Goal: Task Accomplishment & Management: Use online tool/utility

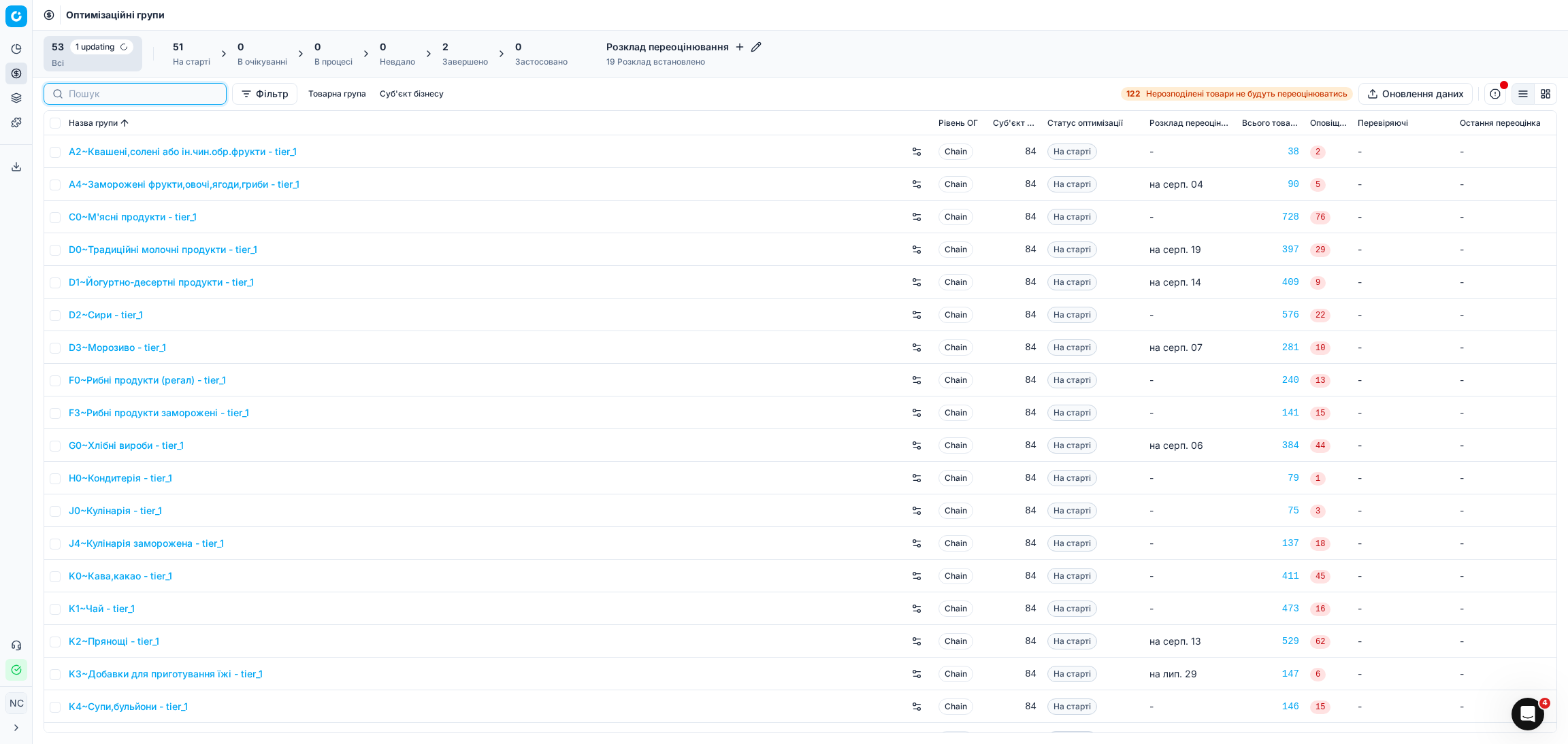
click at [91, 91] on input at bounding box center [143, 94] width 149 height 14
paste input "P3~Пиво"
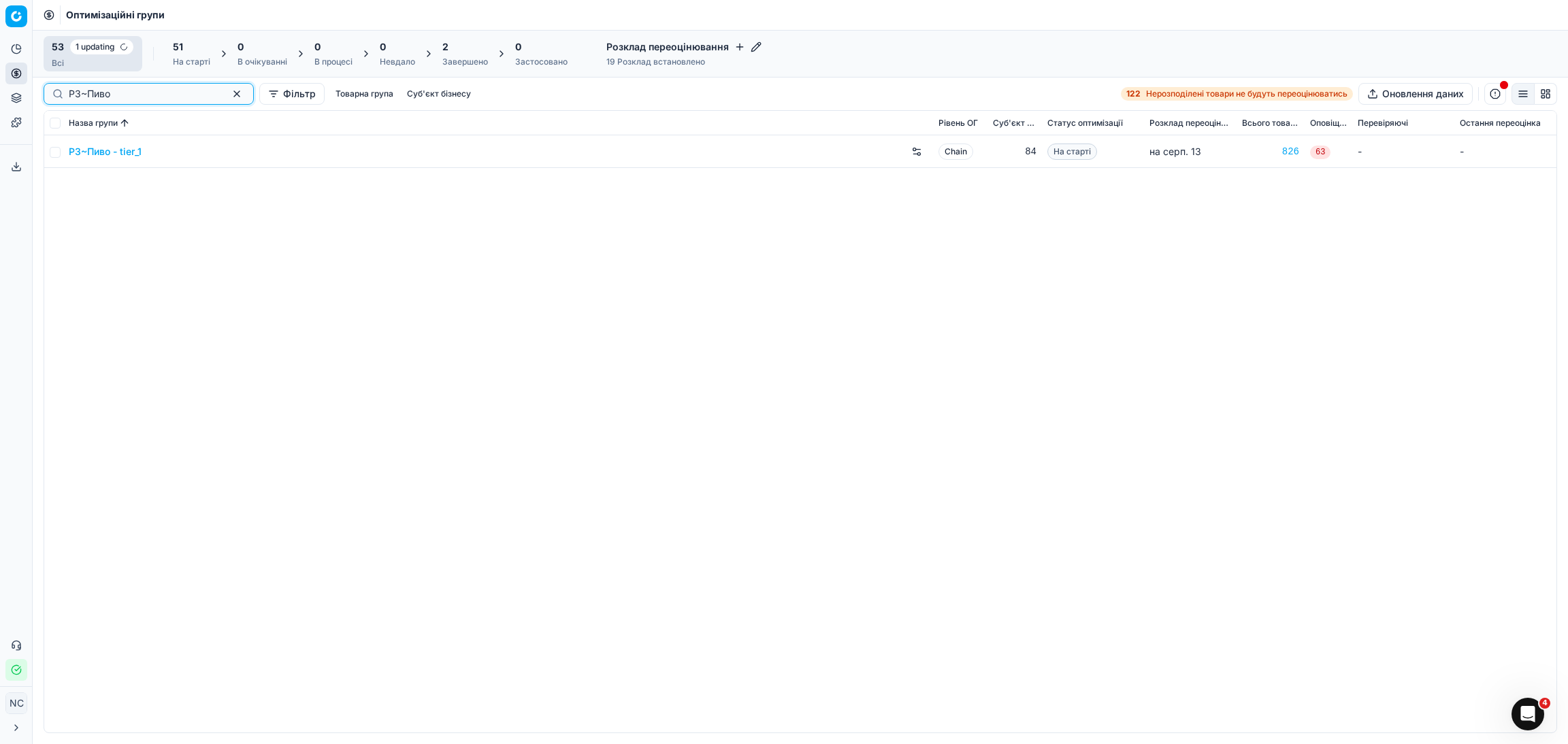
type input "P3~Пиво"
click at [111, 157] on link "P3~Пиво - tier_1" at bounding box center [105, 151] width 73 height 14
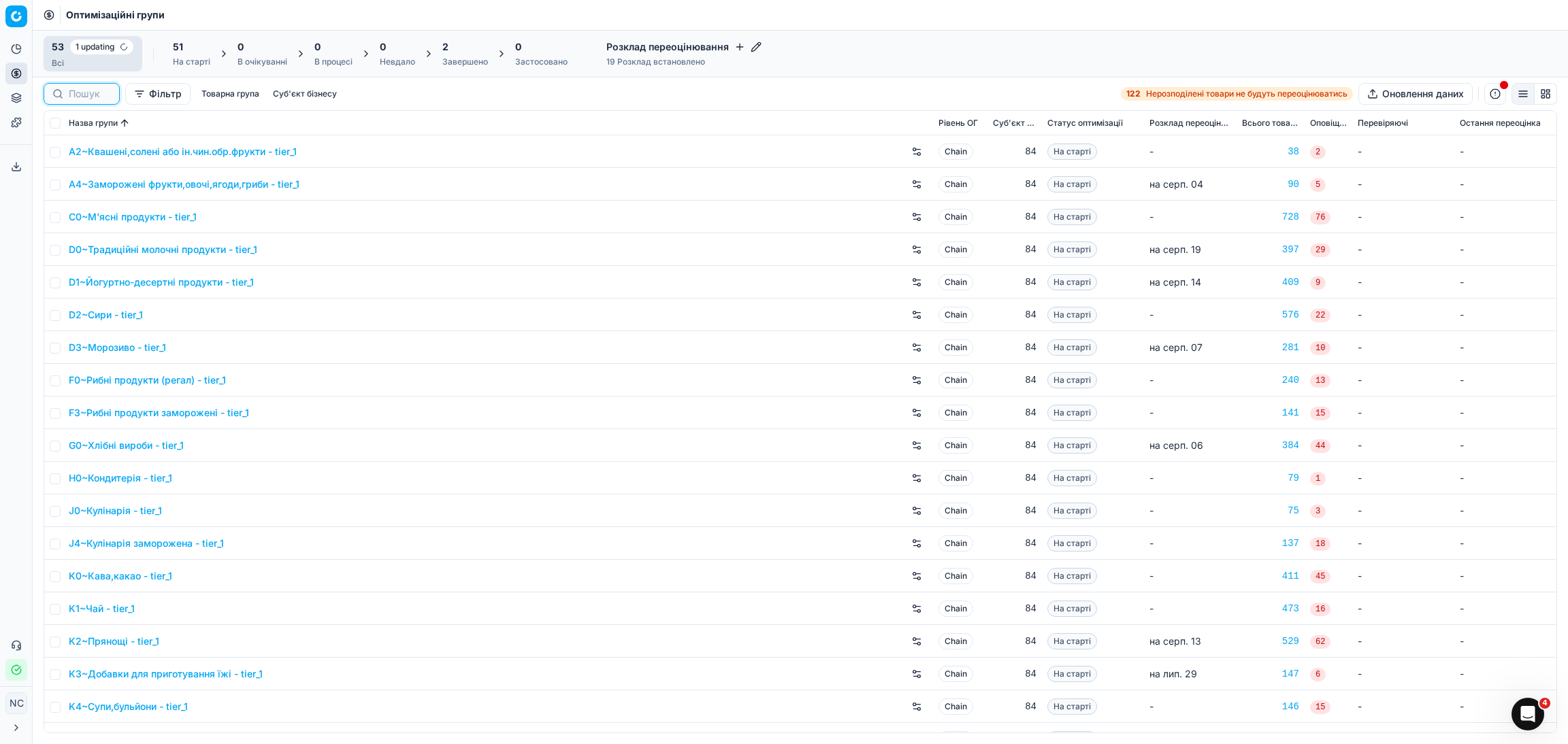
click at [94, 97] on input at bounding box center [89, 94] width 42 height 14
paste input "P3~Пиво"
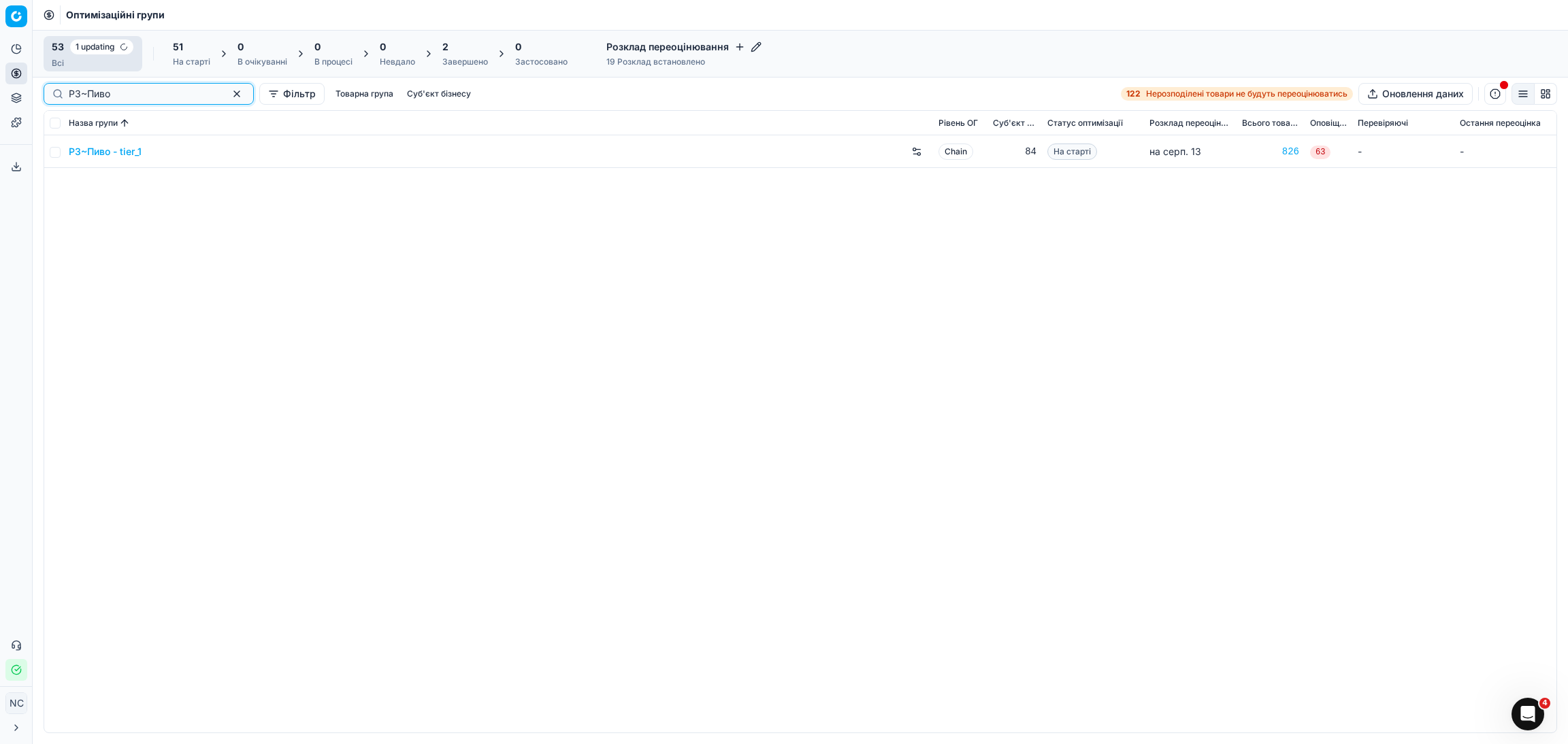
type input "P3~Пиво"
click at [55, 157] on td at bounding box center [53, 151] width 19 height 33
click at [52, 151] on input "checkbox" at bounding box center [55, 152] width 11 height 11
checkbox input "true"
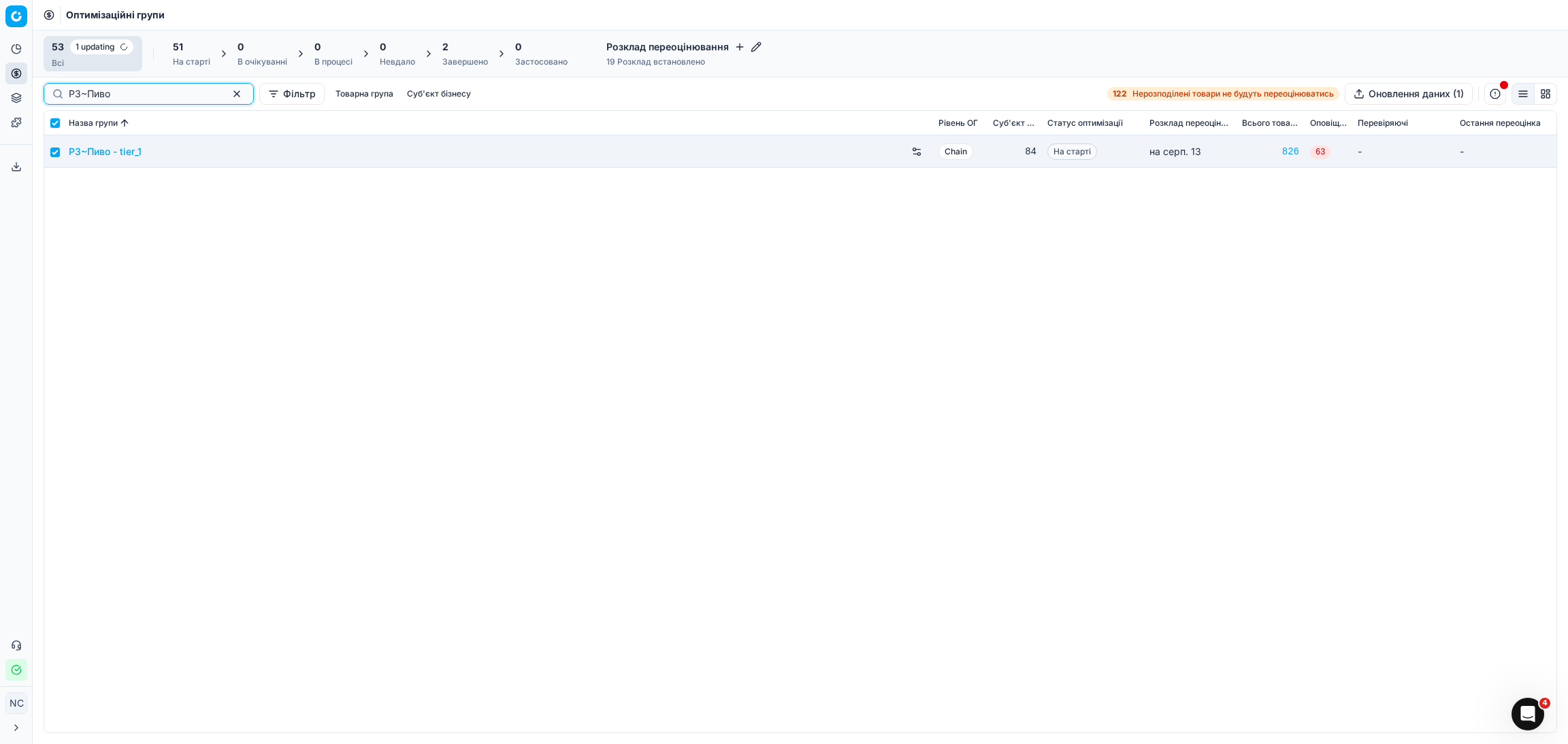
drag, startPoint x: 132, startPoint y: 92, endPoint x: 17, endPoint y: 79, distance: 115.7
click at [30, 84] on div "Pricing platform Аналітика Цінова оптимізація Асортимент продукції Шаблони Серв…" at bounding box center [784, 372] width 1568 height 744
paste input "R0~Дитяче харчування"
type input "R0~Дитяче харчування"
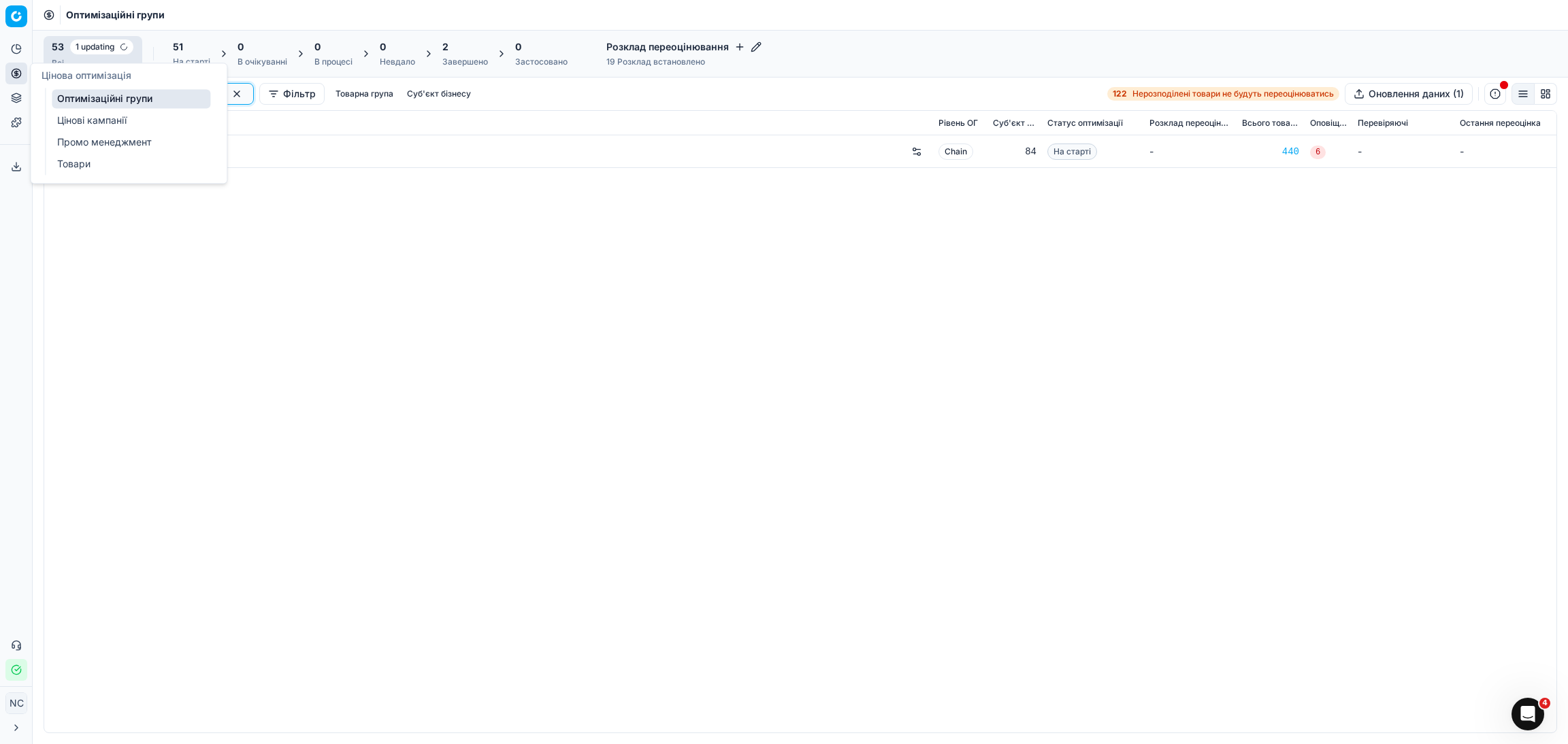
checkbox input "false"
type input "R0~Дитяче харчування"
click at [378, 283] on div "R0~Дитяче харчування - tier_1 Chain 84 На старті - 440 6 - -" at bounding box center [800, 434] width 1512 height 597
click at [228, 98] on button "button" at bounding box center [236, 94] width 16 height 16
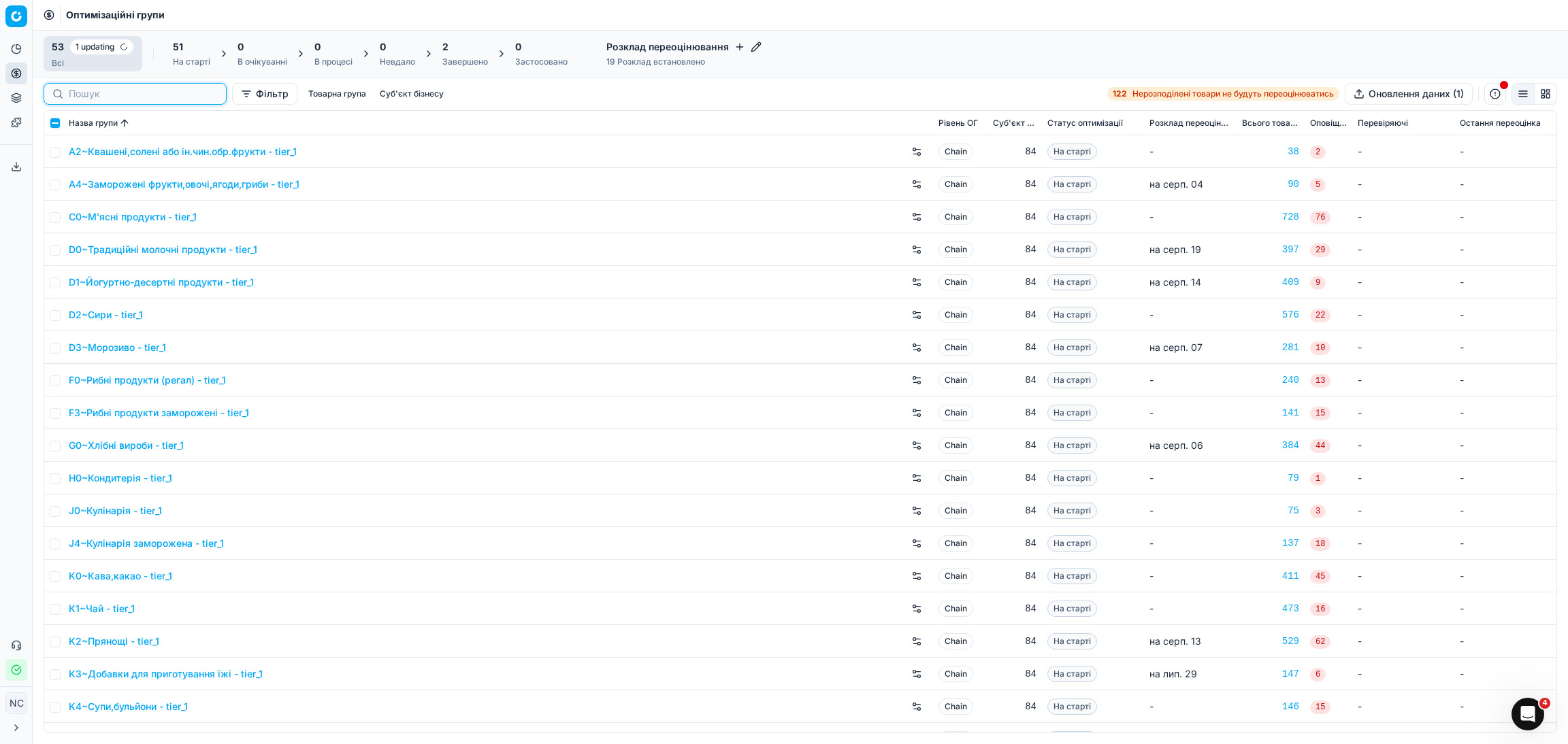
click at [97, 99] on input at bounding box center [143, 94] width 149 height 14
paste input "R0~Дитяче харчування"
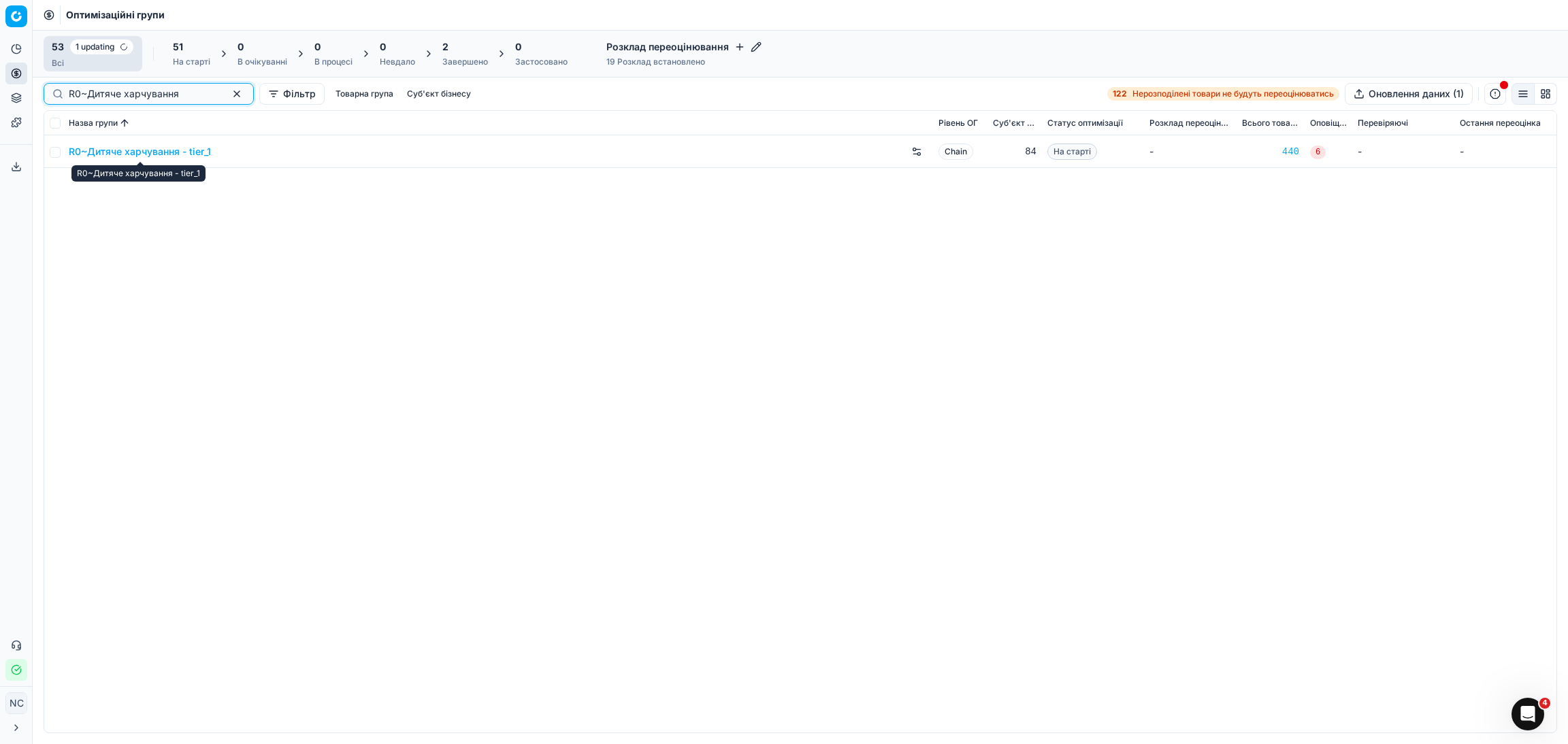
type input "R0~Дитяче харчування"
click at [61, 154] on td at bounding box center [53, 151] width 19 height 33
click at [56, 158] on td at bounding box center [53, 151] width 19 height 33
click at [51, 151] on input "checkbox" at bounding box center [55, 152] width 11 height 11
checkbox input "true"
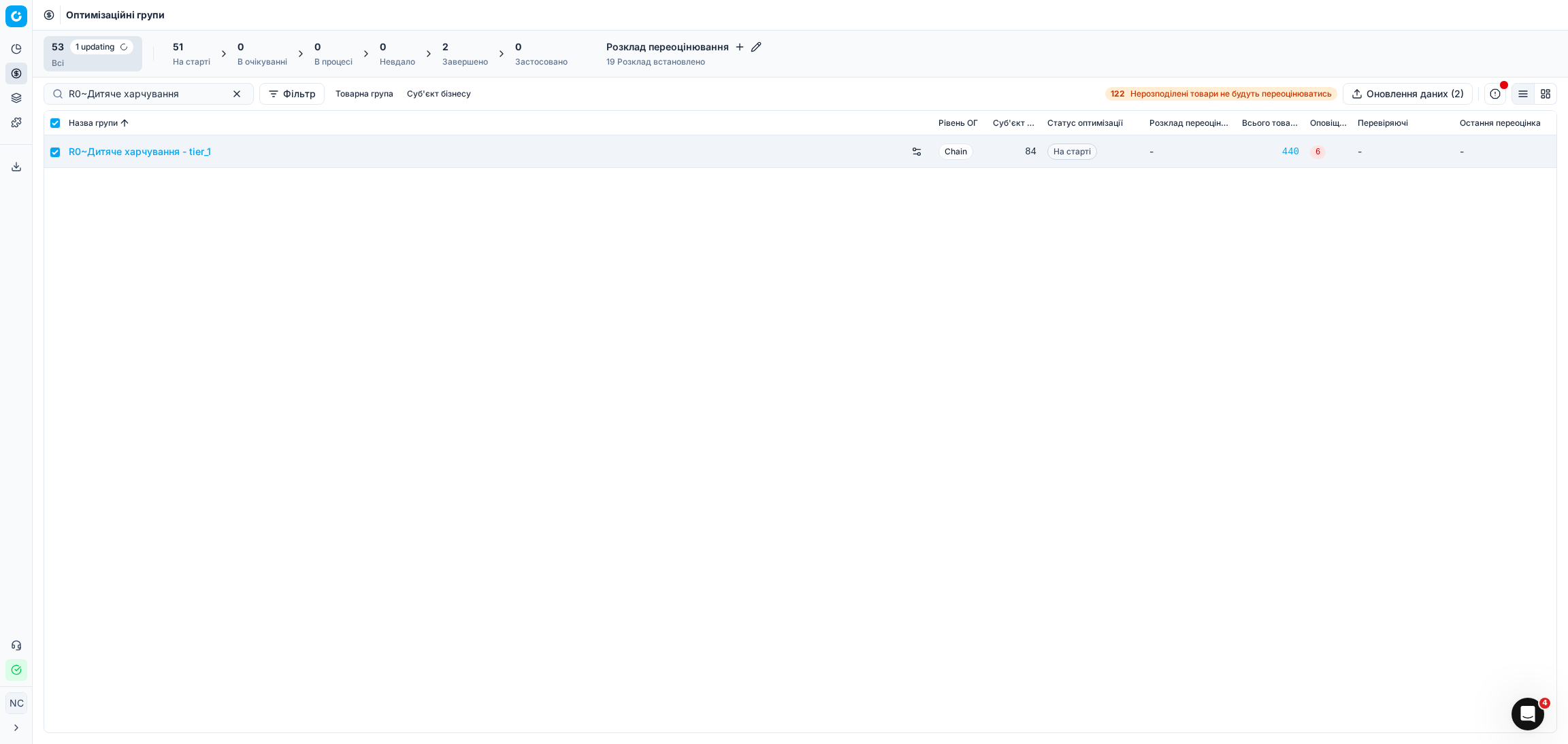
click at [192, 52] on div "51" at bounding box center [191, 47] width 37 height 14
click at [240, 53] on button "Почати (2)" at bounding box center [249, 53] width 65 height 22
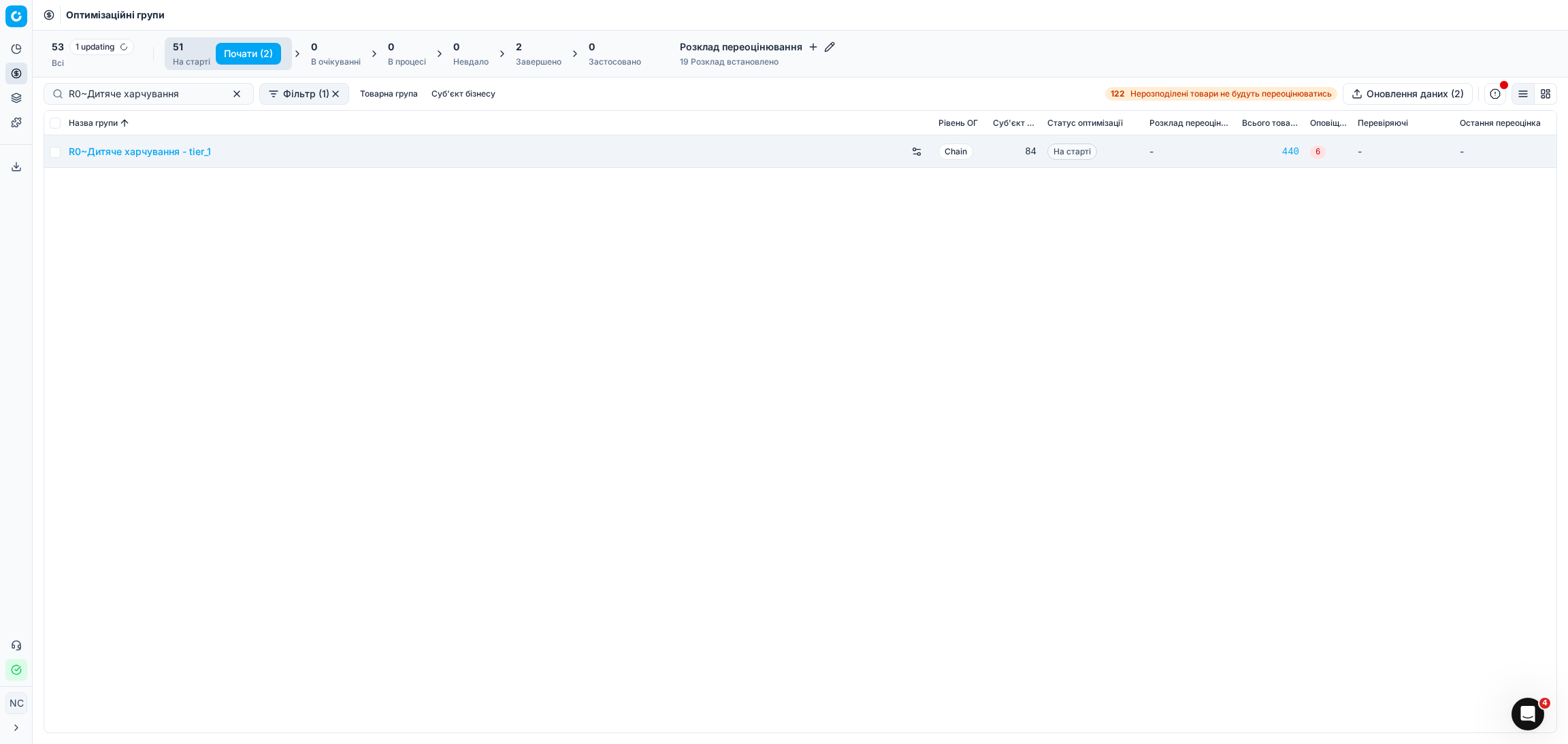
checkbox input "false"
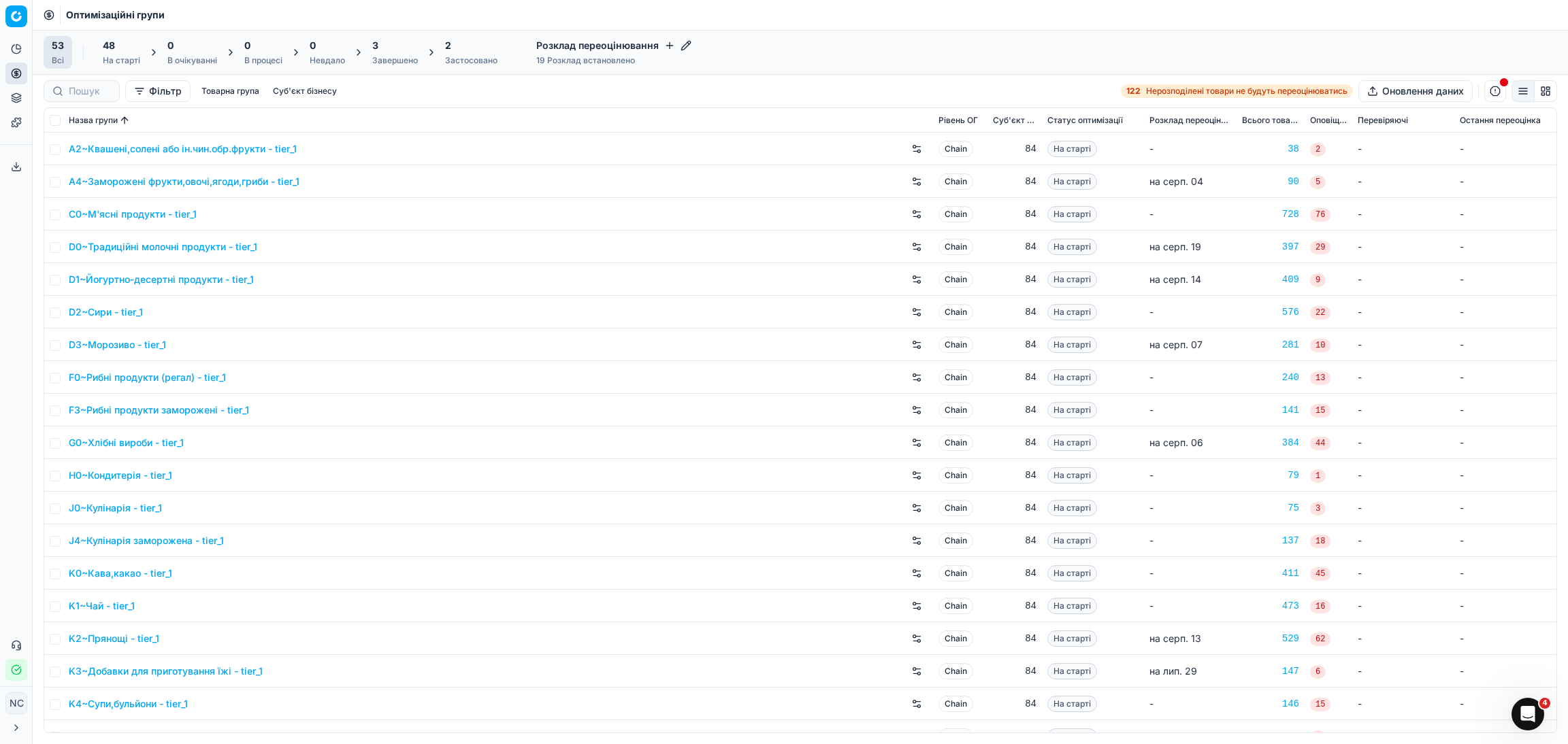
click at [839, 59] on div "53 Всі 48 На старті 0 В очікуванні 0 В процесі 0 Невдало 3 Завершено 2 Застосов…" at bounding box center [800, 52] width 1513 height 33
click at [99, 123] on link "Асортимент" at bounding box center [131, 122] width 158 height 19
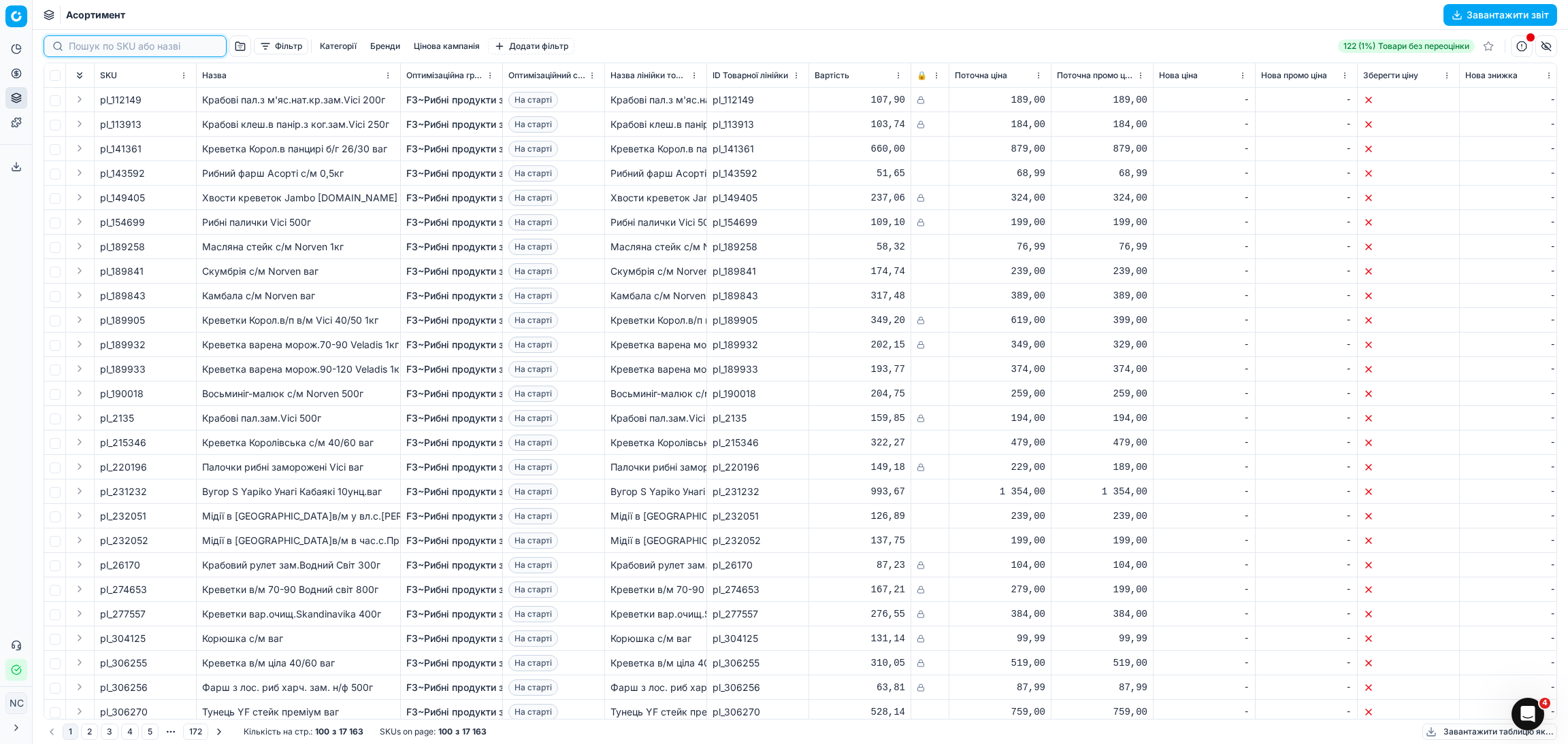
click at [94, 44] on input at bounding box center [143, 46] width 149 height 14
click at [145, 45] on input at bounding box center [143, 46] width 149 height 14
paste input "34323 34318 34267 34314 254091 377524 34328 377523 379374 34319 234199 379373 3…"
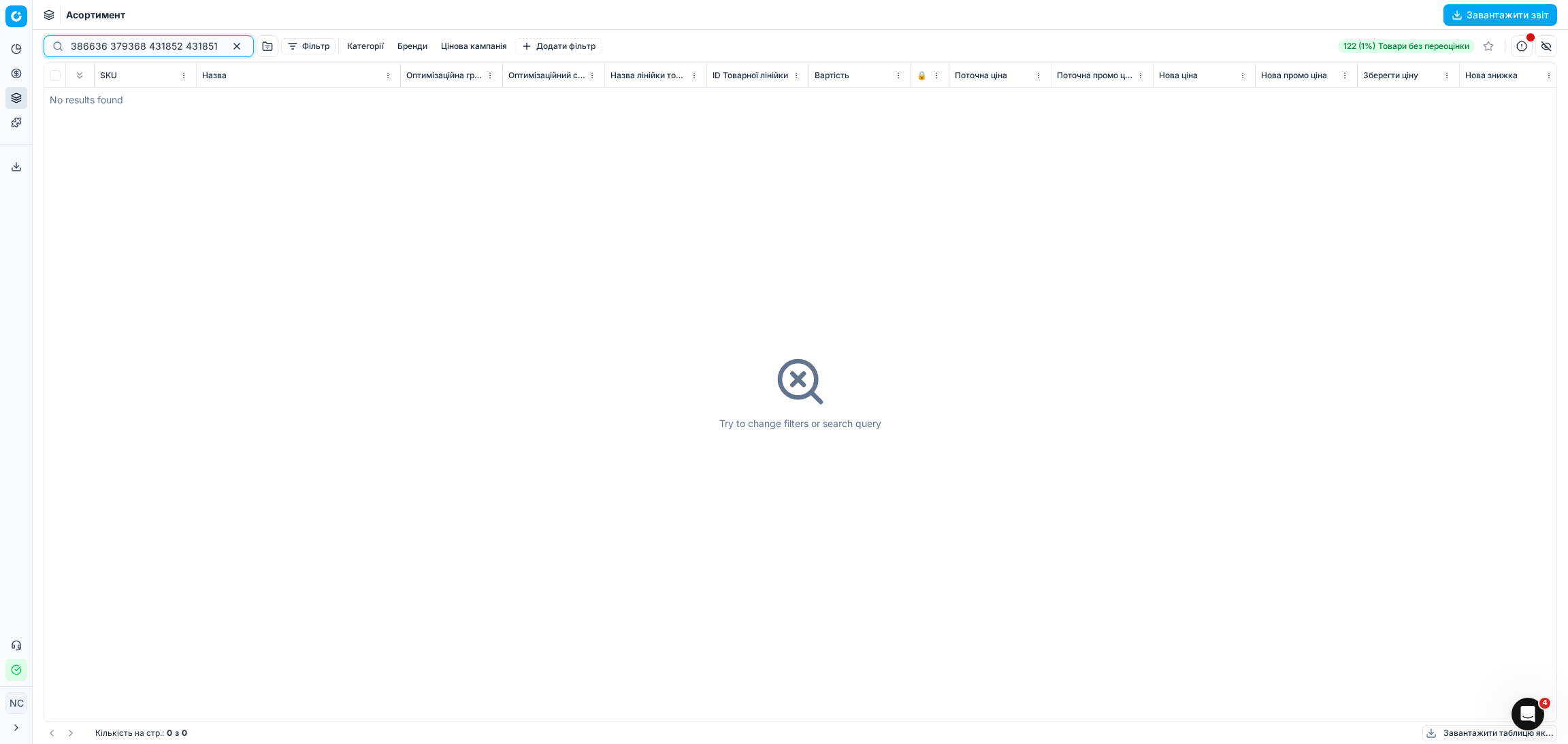
type input "34323 34318 34267 34314 254091 377524 34328 377523 379374 34319 234199 379373 3…"
drag, startPoint x: 209, startPoint y: 46, endPoint x: 210, endPoint y: 37, distance: 9.1
click at [228, 45] on button "button" at bounding box center [236, 46] width 16 height 16
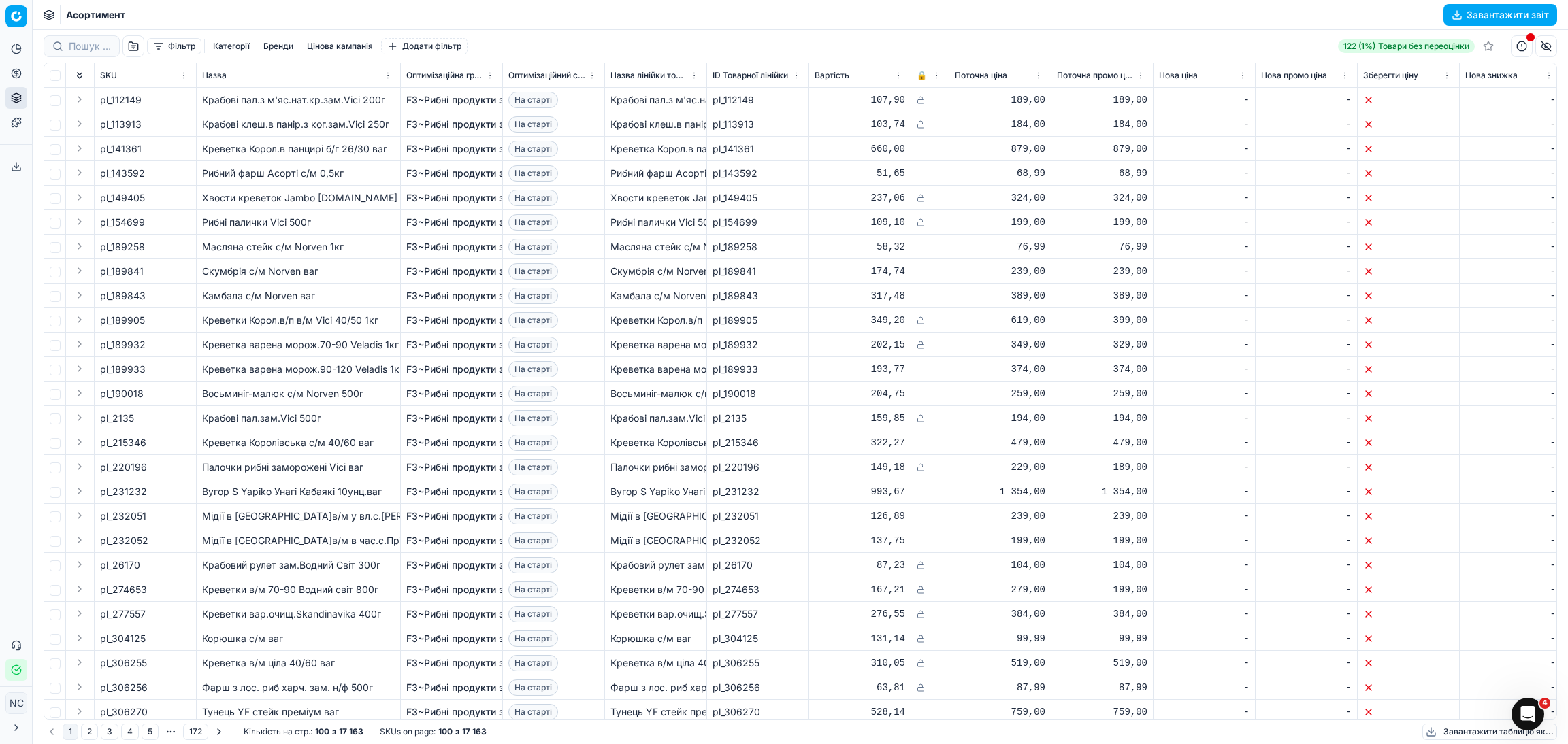
click at [166, 47] on button "Фільтр" at bounding box center [174, 46] width 55 height 16
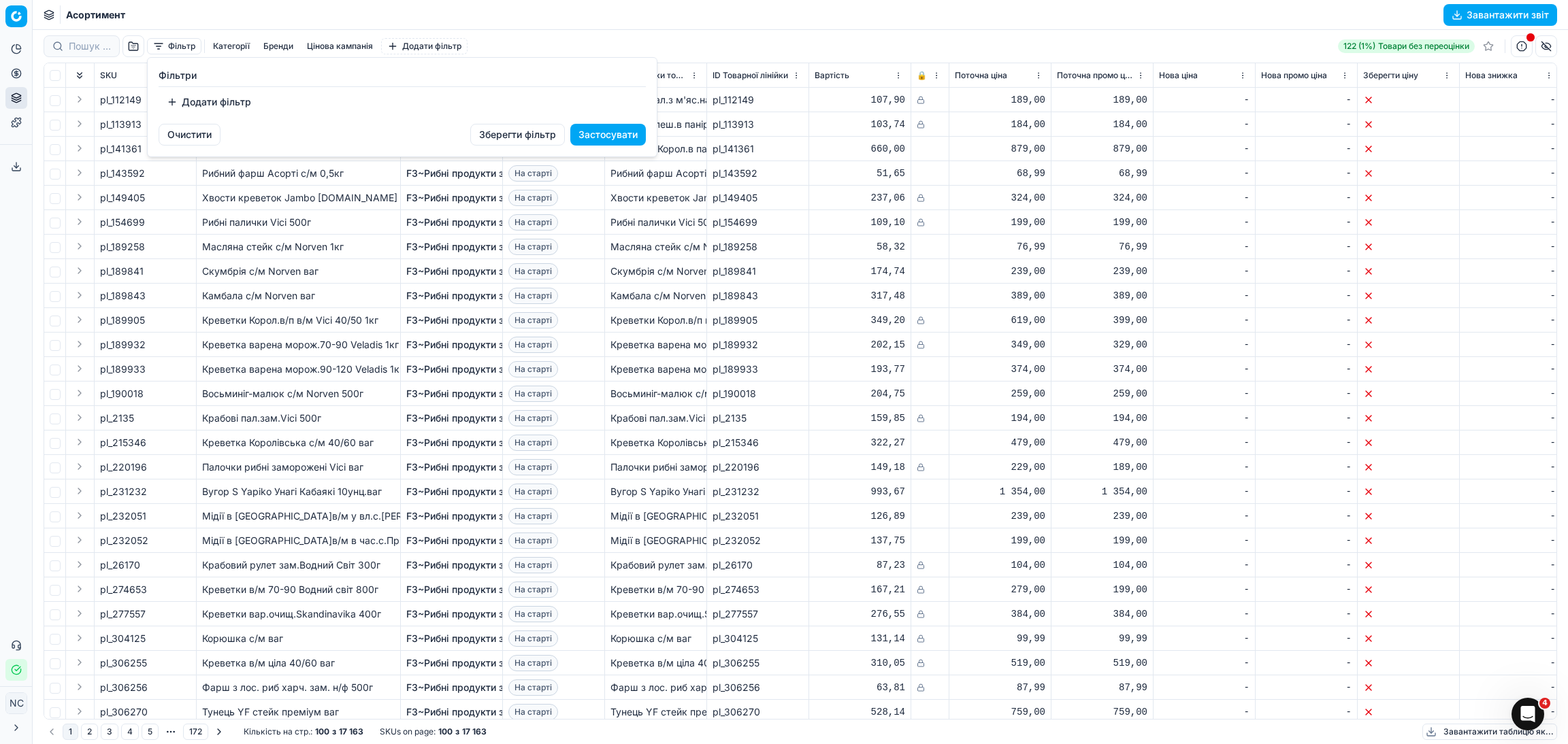
click at [170, 100] on button "Додати фільтр" at bounding box center [208, 102] width 100 height 22
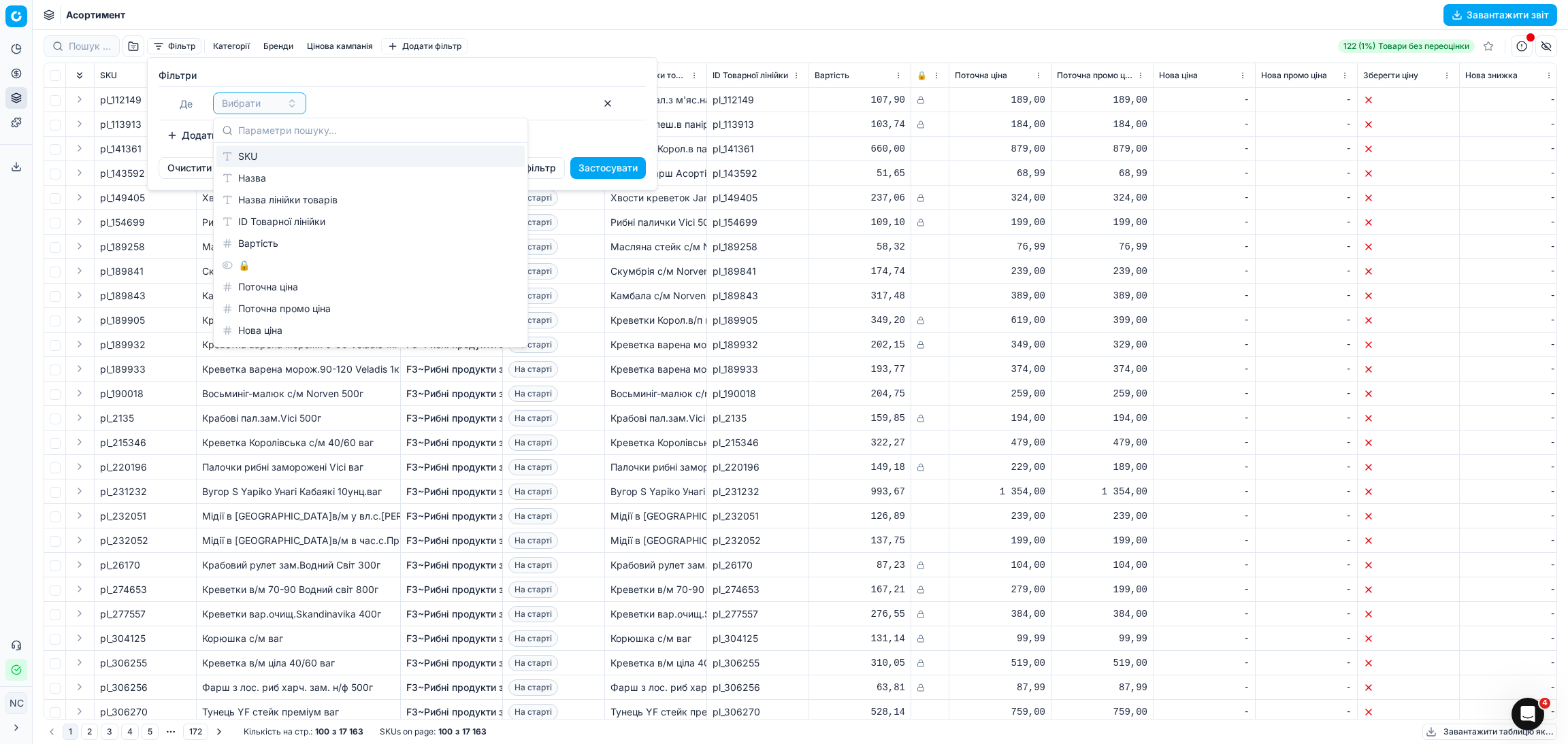
drag, startPoint x: 408, startPoint y: 98, endPoint x: 468, endPoint y: 90, distance: 60.5
click at [409, 98] on div "Вибрати" at bounding box center [403, 103] width 381 height 22
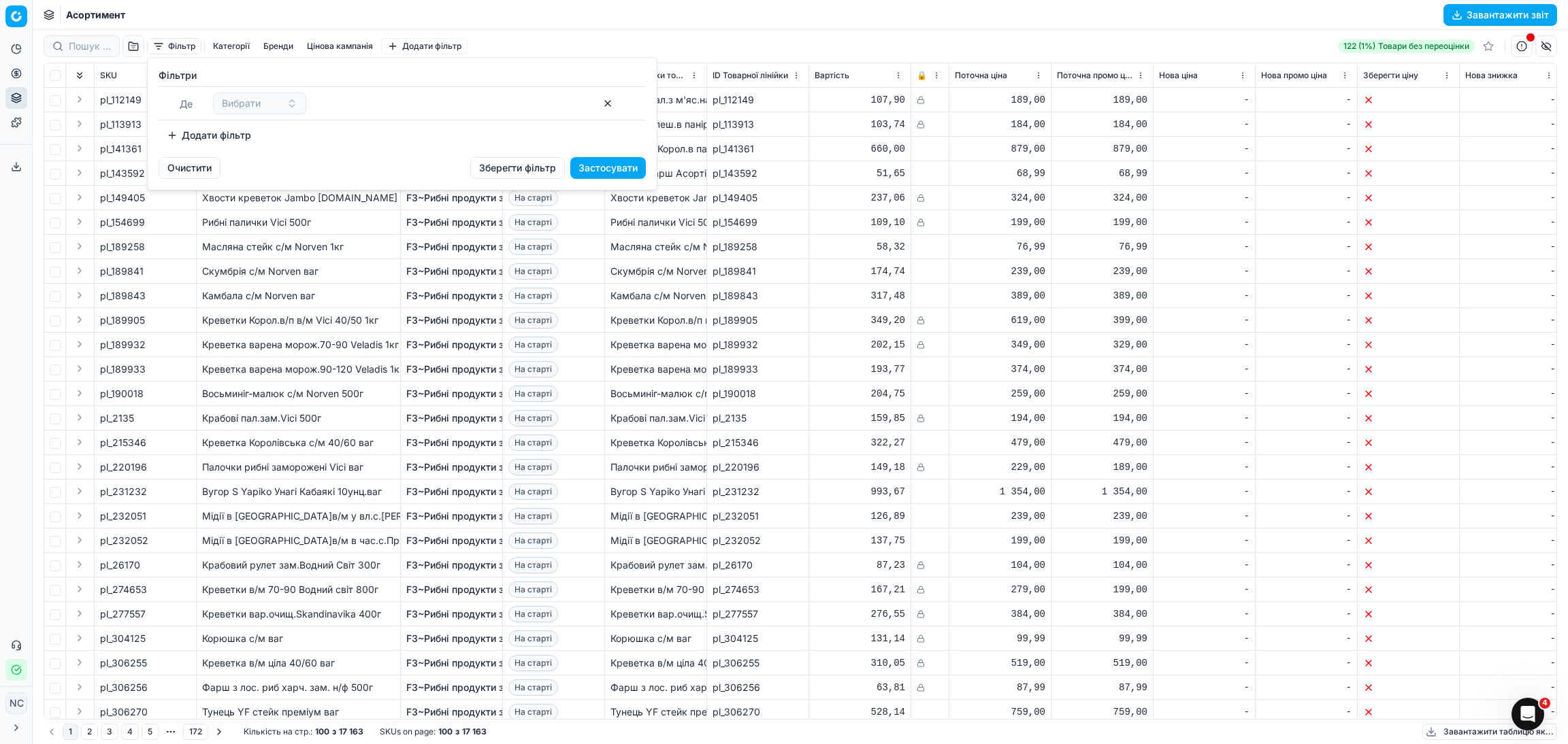
click at [607, 102] on button "button" at bounding box center [607, 103] width 22 height 22
click at [905, 22] on html "Pricing platform Аналітика Цінова оптимізація Асортимент продукції Шаблони Серв…" at bounding box center [784, 372] width 1568 height 744
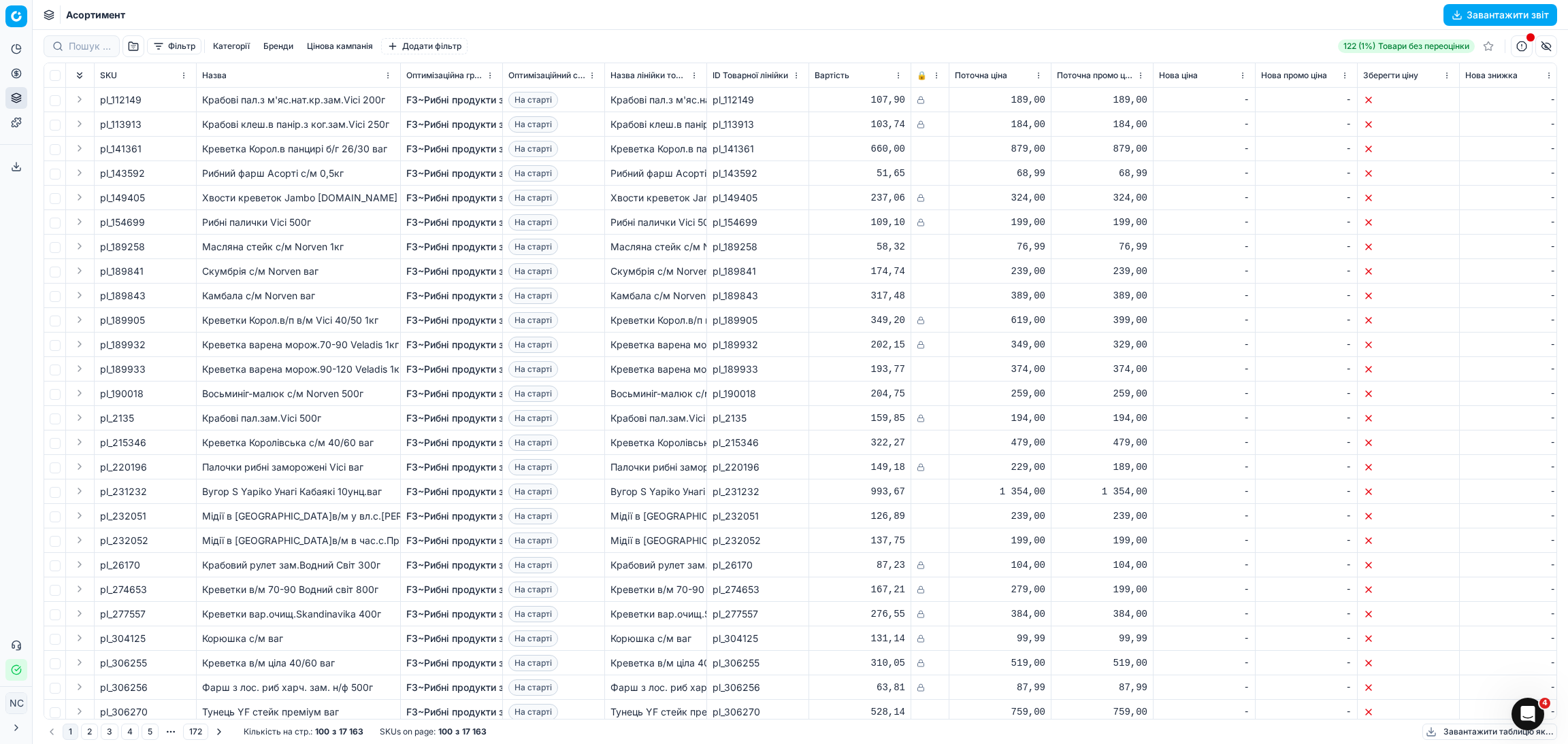
click at [160, 46] on button "Фільтр" at bounding box center [174, 46] width 55 height 16
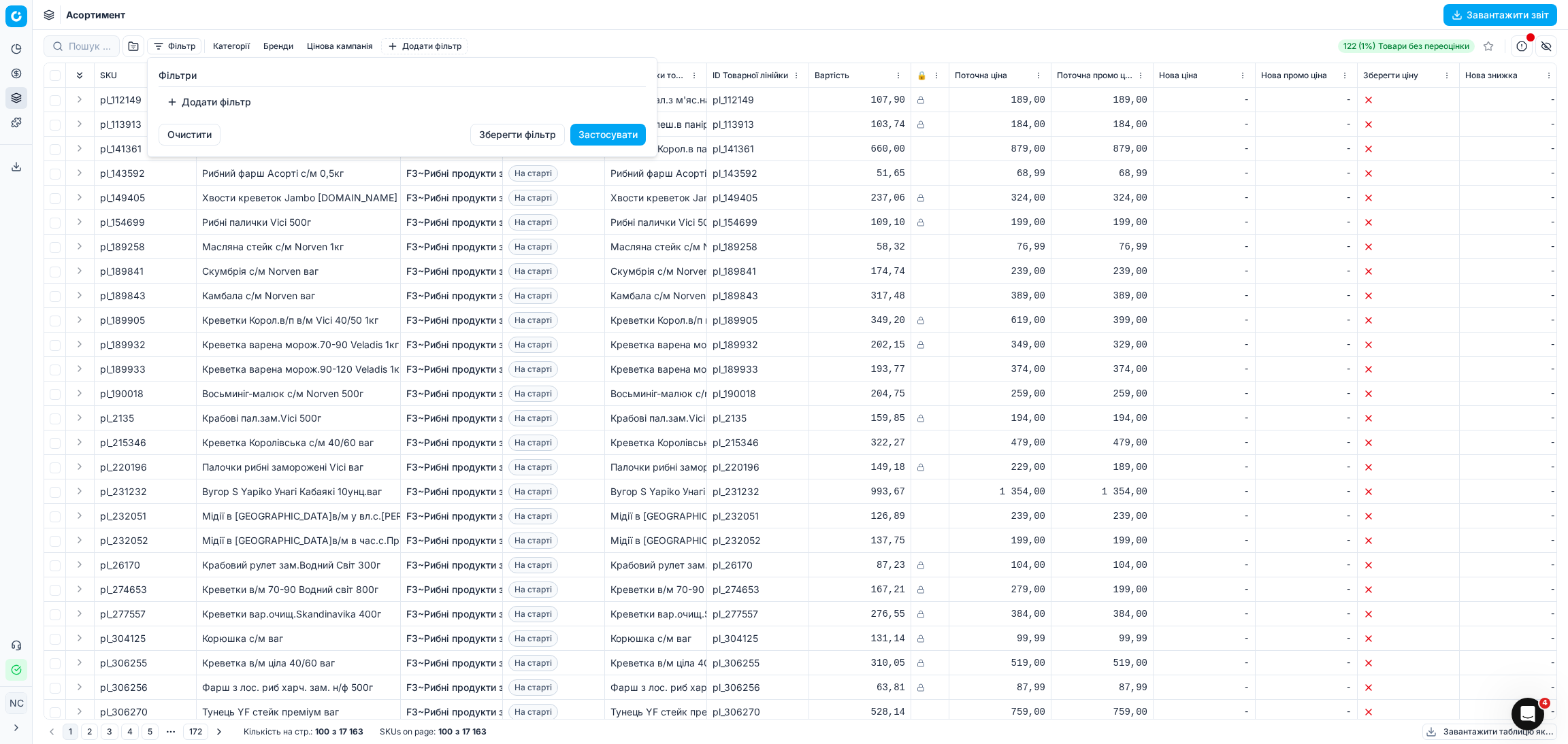
click at [174, 102] on button "Додати фільтр" at bounding box center [208, 102] width 100 height 22
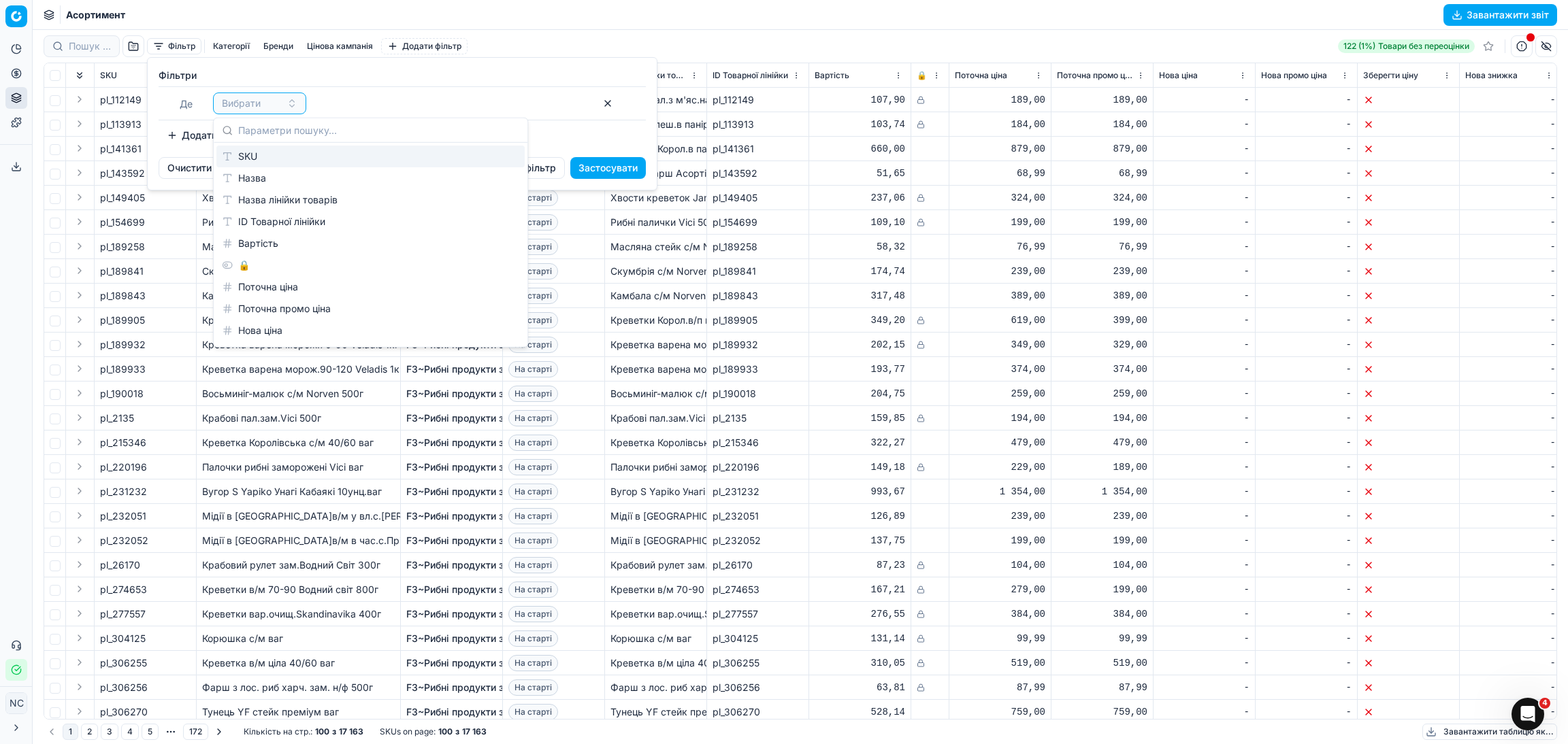
click at [256, 157] on div "SKU" at bounding box center [370, 156] width 308 height 22
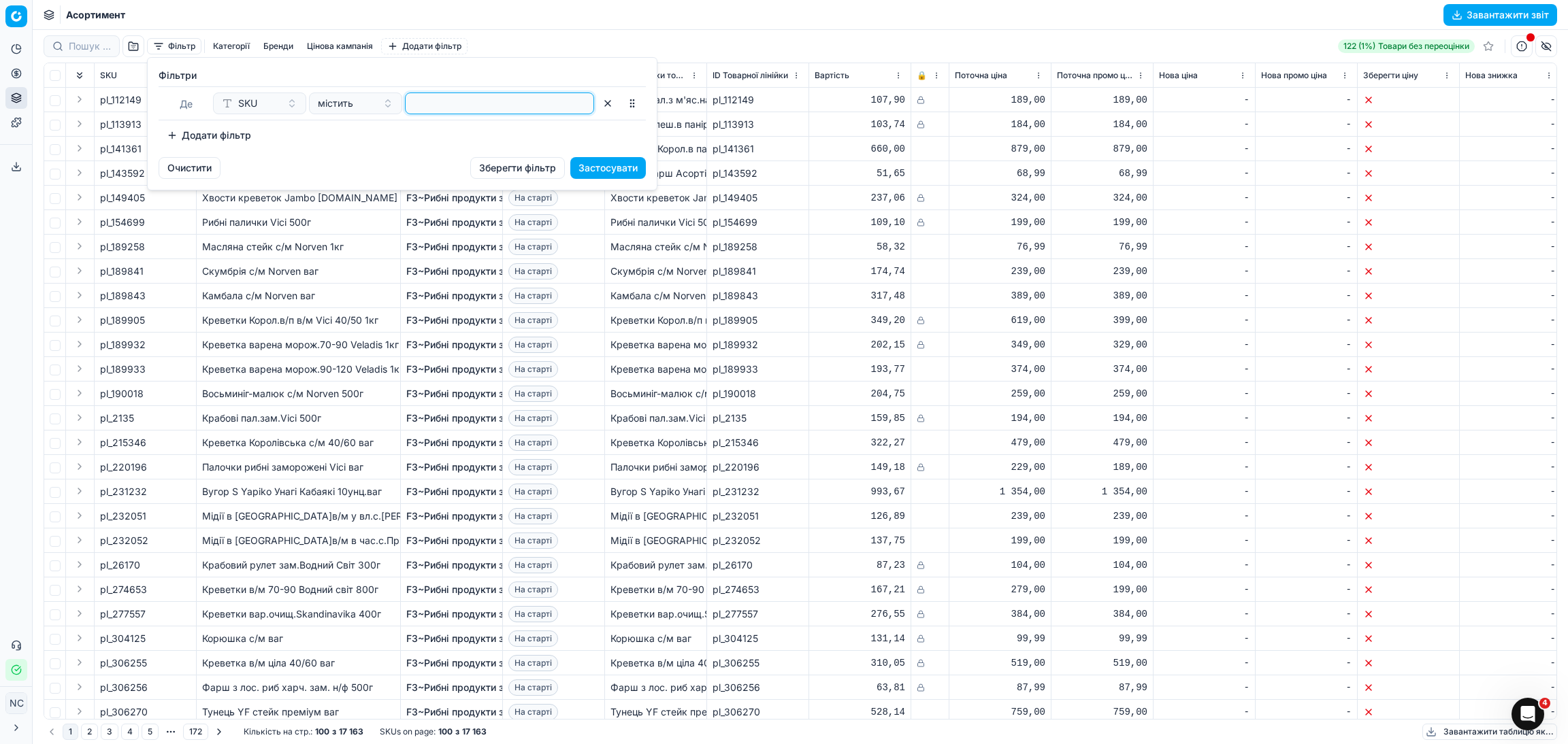
click at [440, 101] on input at bounding box center [499, 103] width 177 height 21
click at [589, 172] on button "Застосувати" at bounding box center [607, 168] width 75 height 22
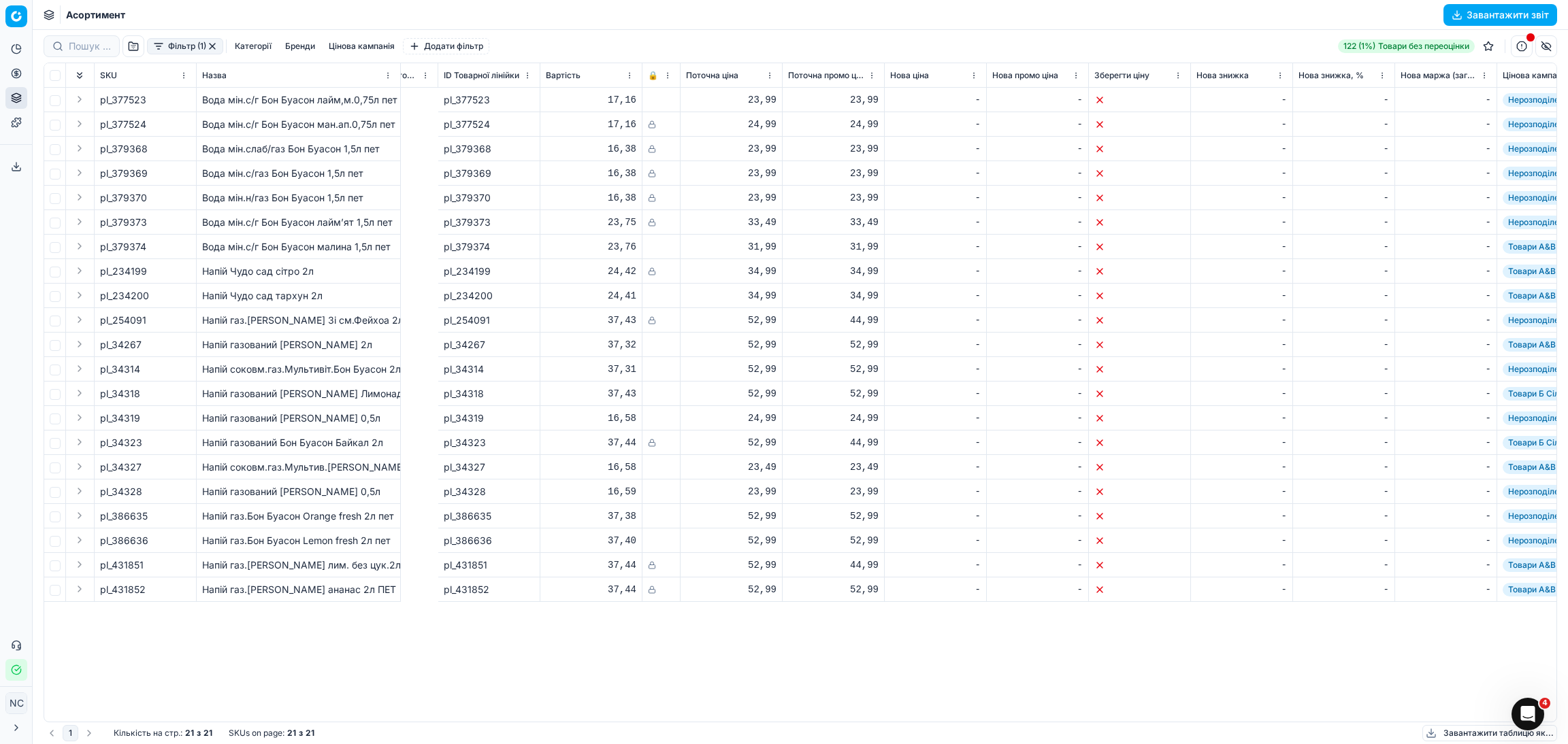
scroll to position [0, 864]
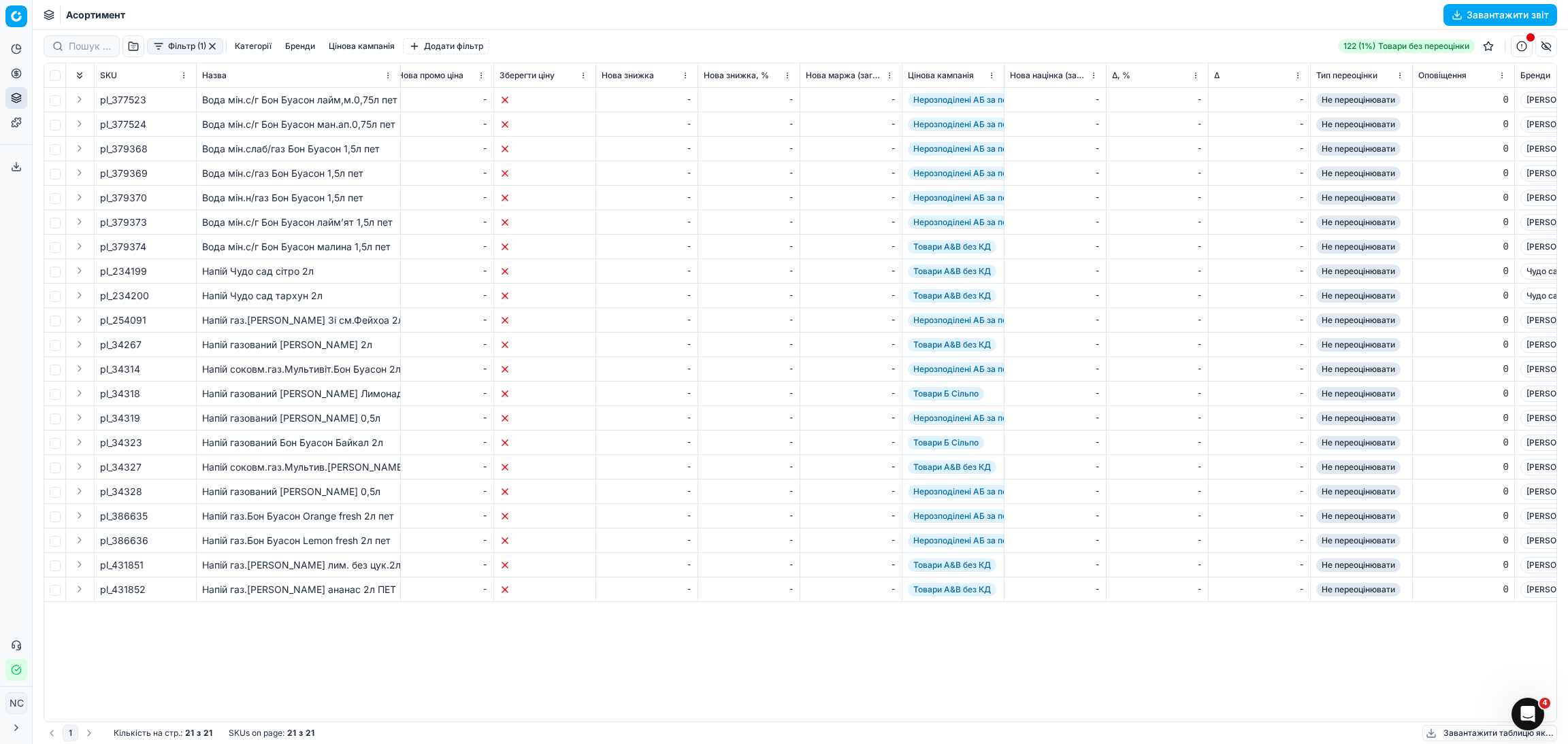
drag, startPoint x: 1010, startPoint y: 62, endPoint x: 1006, endPoint y: 82, distance: 20.4
click at [1007, 82] on th "Нова націнка (загальна), %" at bounding box center [1055, 75] width 102 height 24
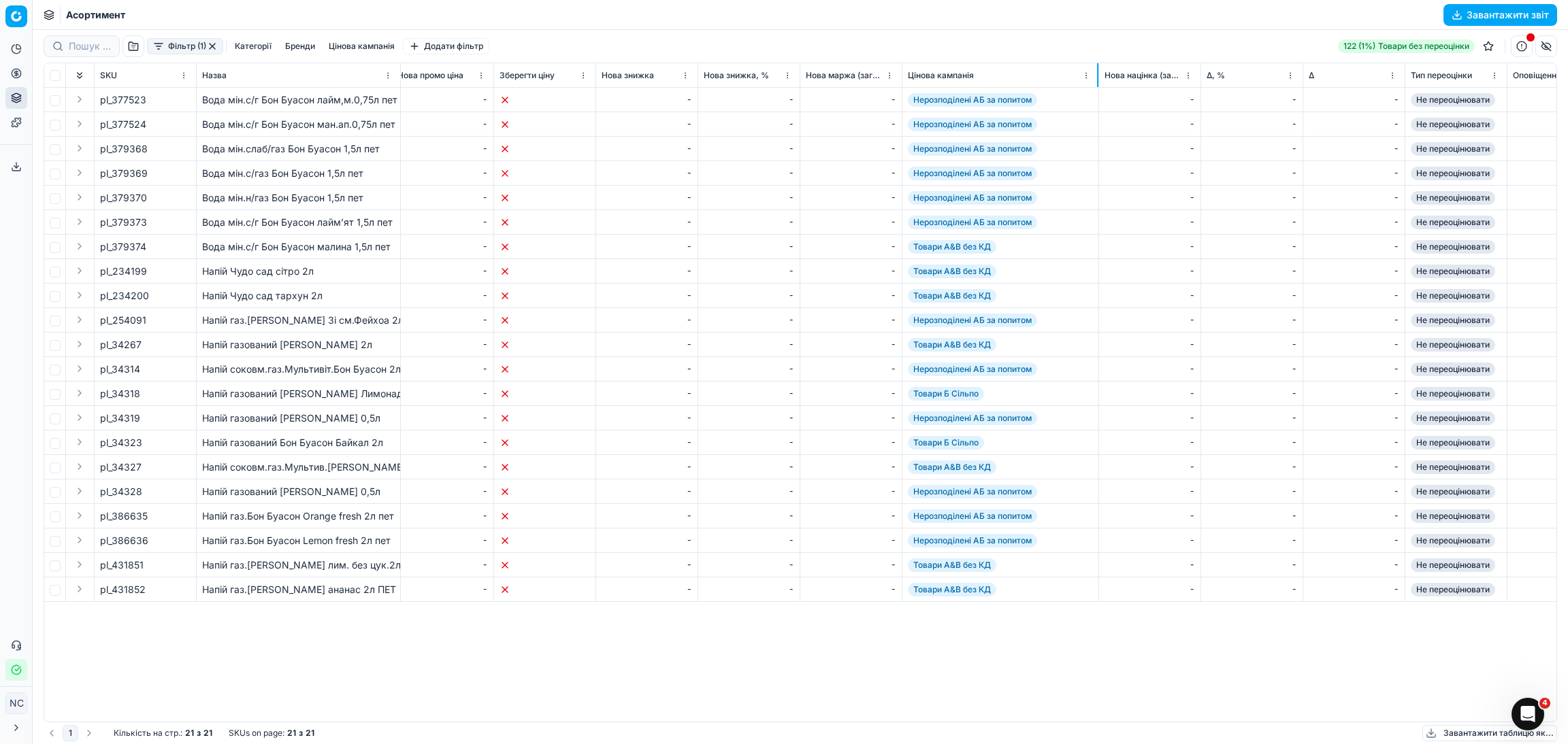
drag, startPoint x: 1001, startPoint y: 75, endPoint x: 1096, endPoint y: 85, distance: 95.5
click at [1097, 85] on div at bounding box center [1098, 75] width 2 height 24
click at [1341, 698] on div "SKU Назва Оптимізаційна група Оптимізаційний статус Назва лінійки товарів ID То…" at bounding box center [800, 393] width 1512 height 659
click at [1320, 658] on div "SKU Назва Оптимізаційна група Оптимізаційний статус Назва лінійки товарів ID То…" at bounding box center [800, 393] width 1512 height 659
